Goal: Information Seeking & Learning: Find specific fact

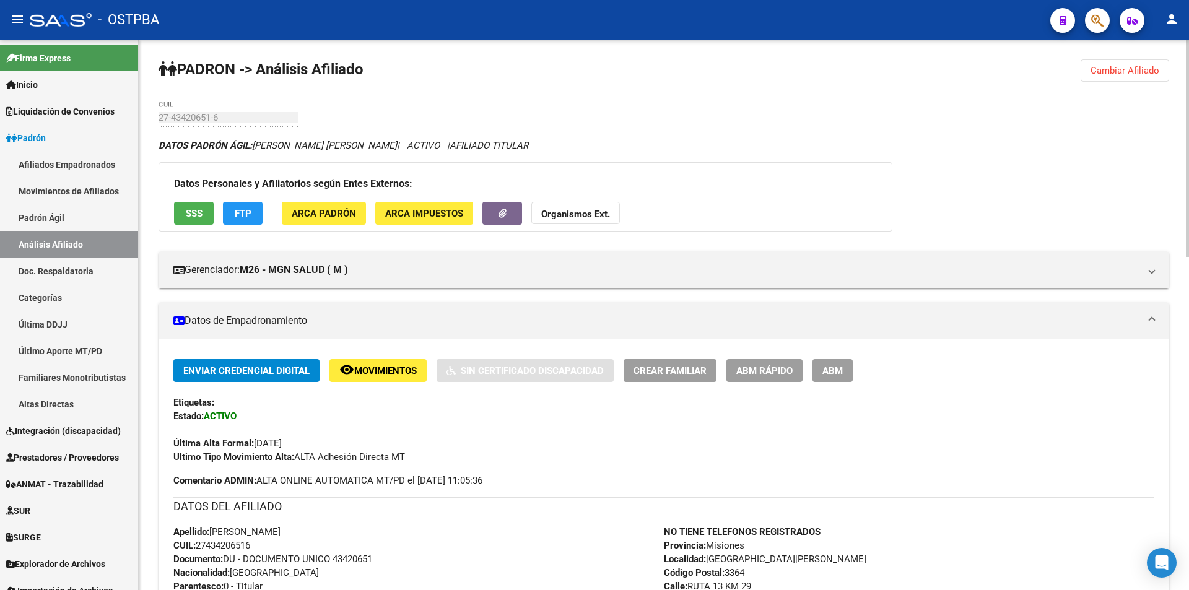
click at [1115, 66] on span "Cambiar Afiliado" at bounding box center [1125, 70] width 69 height 11
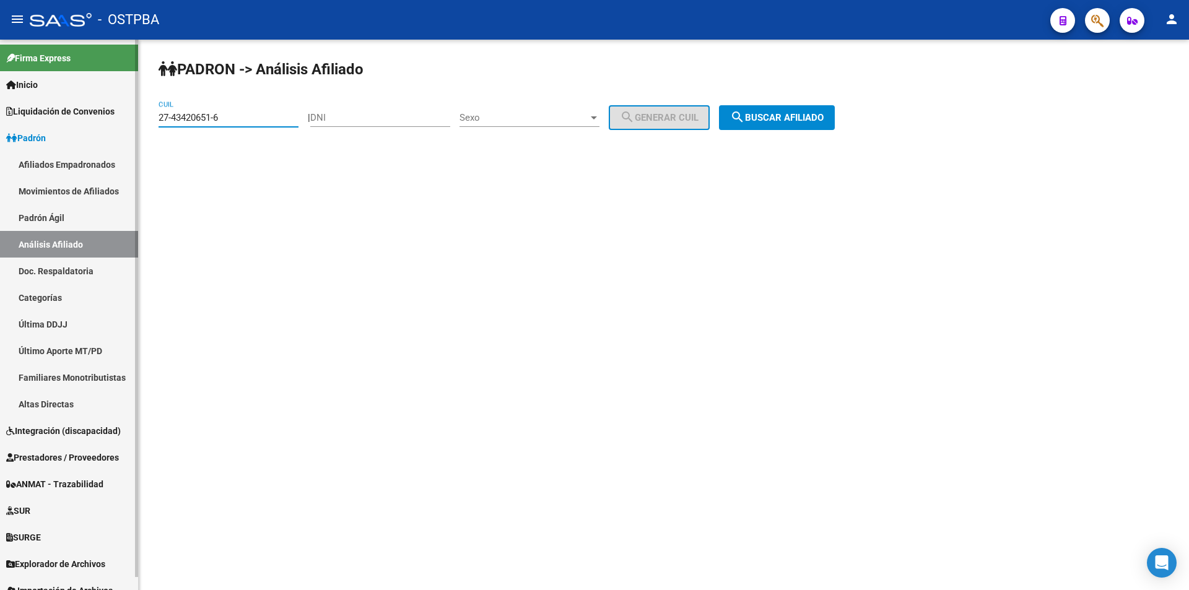
drag, startPoint x: 187, startPoint y: 121, endPoint x: 14, endPoint y: 121, distance: 173.4
click at [0, 121] on mat-sidenav-container "Firma Express Inicio Calendario SSS Instructivos Contacto OS Liquidación de Con…" at bounding box center [594, 315] width 1189 height 551
paste input "0-32254043-5"
type input "20-32254043-5"
click at [799, 110] on button "search Buscar afiliado" at bounding box center [777, 117] width 116 height 25
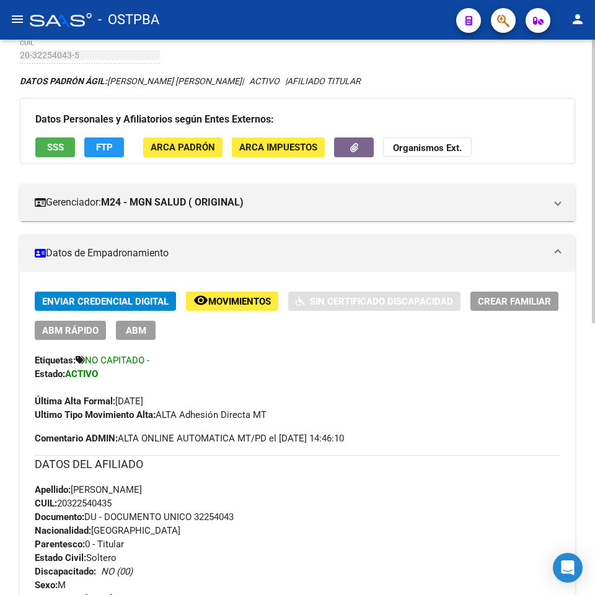
scroll to position [62, 0]
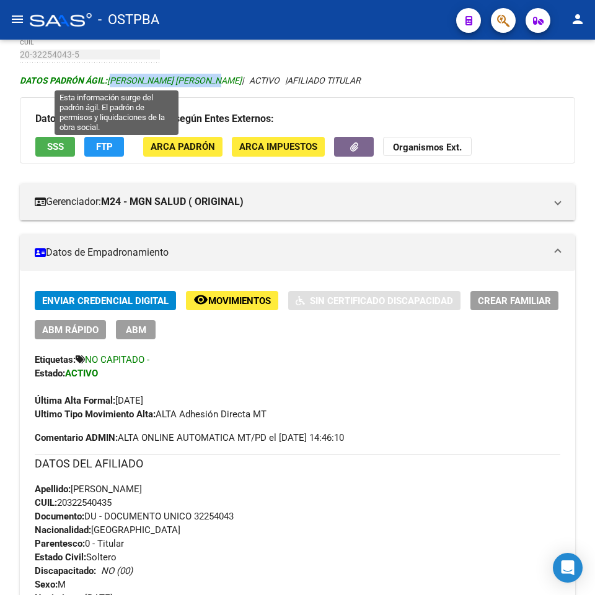
click at [111, 85] on span "DATOS PADRÓN ÁGIL: [PERSON_NAME] [PERSON_NAME]" at bounding box center [131, 81] width 222 height 10
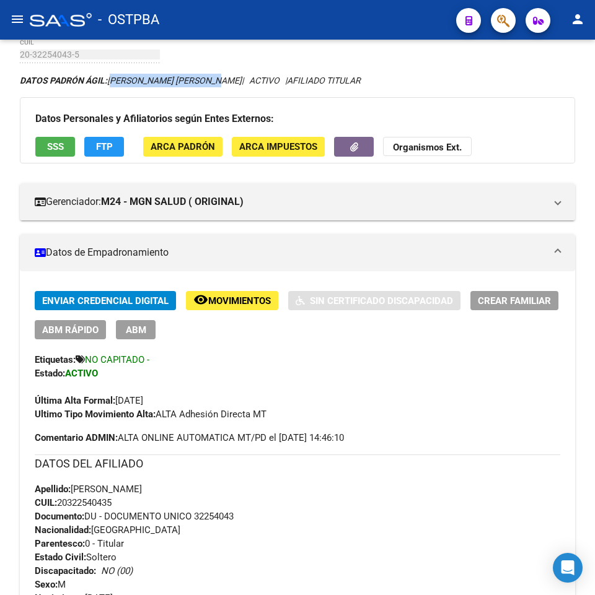
drag, startPoint x: 241, startPoint y: 511, endPoint x: 197, endPoint y: 511, distance: 44.0
click at [197, 511] on div "Apellido: [PERSON_NAME] CUIL: 20322540435 Documento: DU - DOCUMENTO UNICO 32254…" at bounding box center [297, 550] width 525 height 136
copy span "32254043"
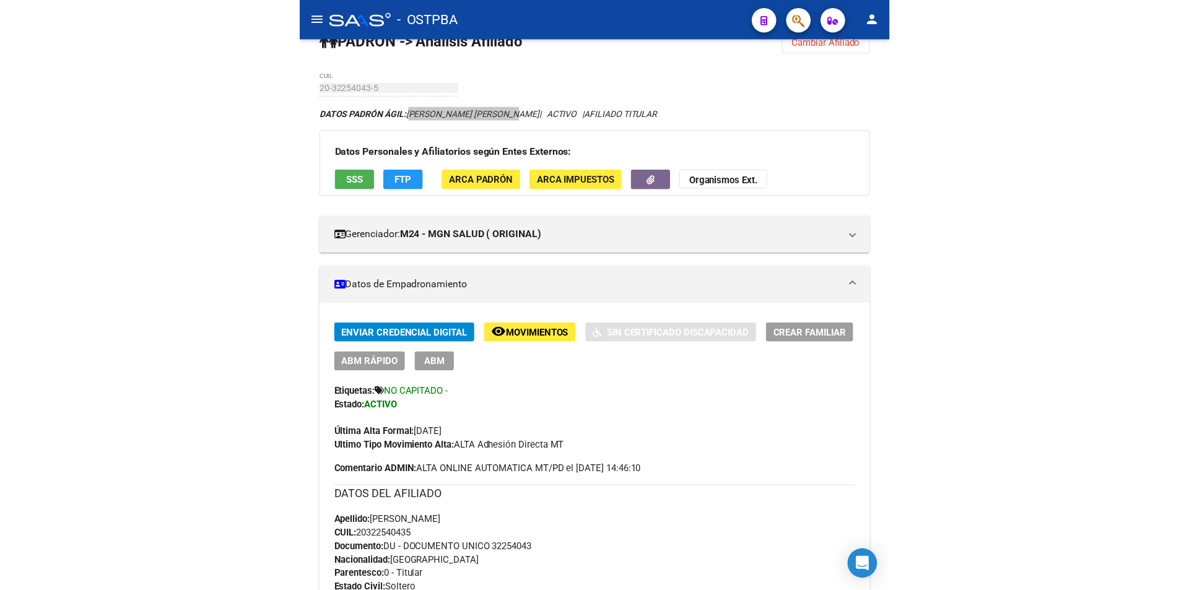
scroll to position [0, 0]
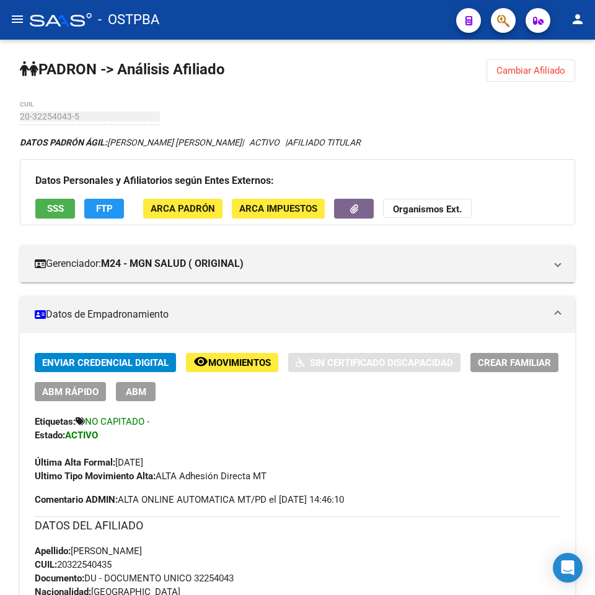
drag, startPoint x: 84, startPoint y: 125, endPoint x: 63, endPoint y: 121, distance: 20.8
click at [48, 132] on div "20-32254043-5 CUIL" at bounding box center [90, 117] width 140 height 35
click at [0, 115] on div "PADRON -> Análisis Afiliado Cambiar Afiliado 20-32254043-5 CUIL DATOS PADRÓN ÁG…" at bounding box center [297, 584] width 595 height 1088
